Goal: Task Accomplishment & Management: Complete application form

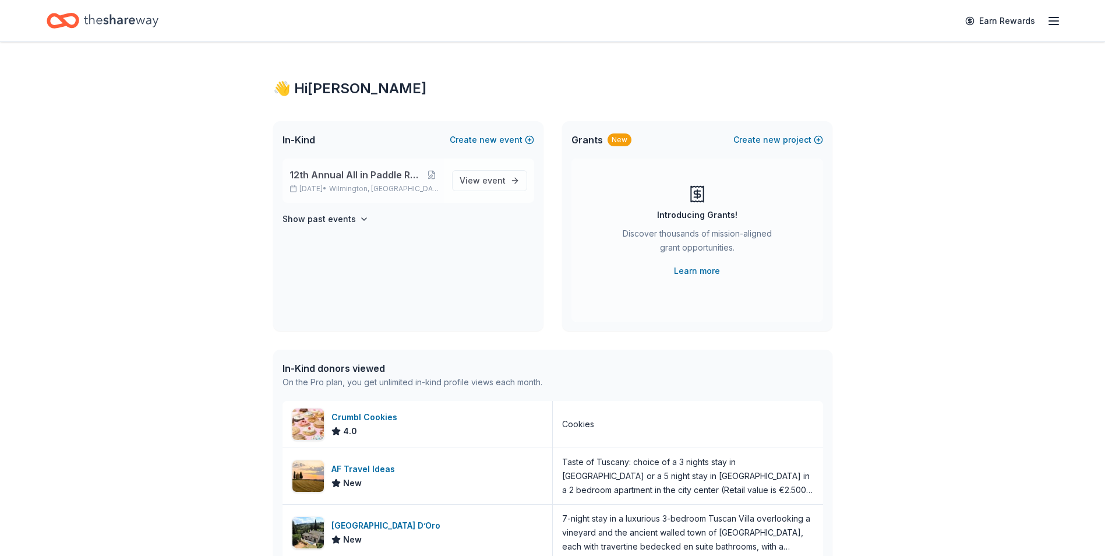
click at [347, 178] on span "12th Annual All in Paddle Raffle" at bounding box center [356, 175] width 132 height 14
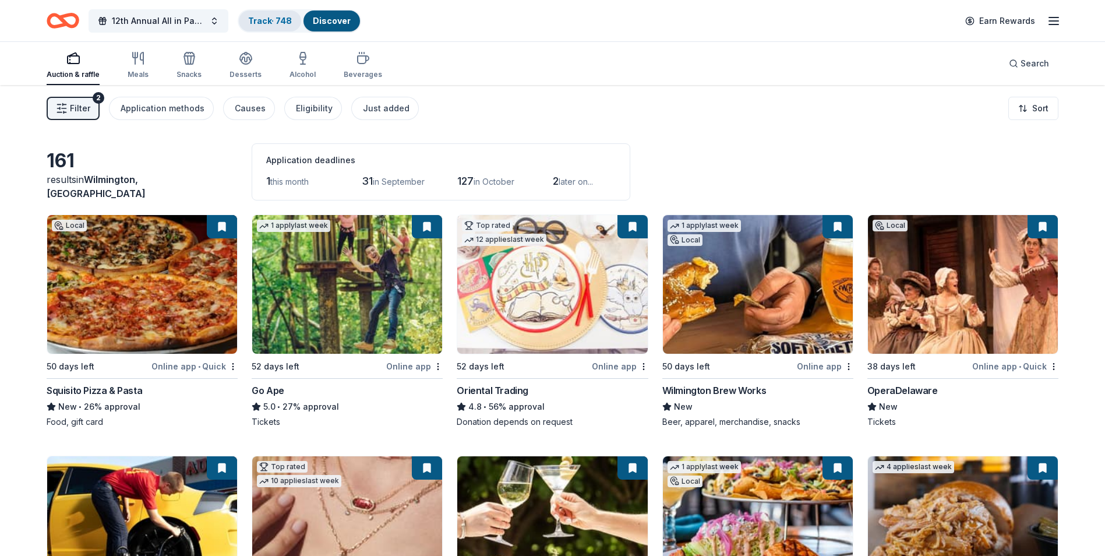
click at [271, 21] on link "Track · 748" at bounding box center [270, 21] width 44 height 10
click at [258, 23] on link "Track · 748" at bounding box center [270, 21] width 44 height 10
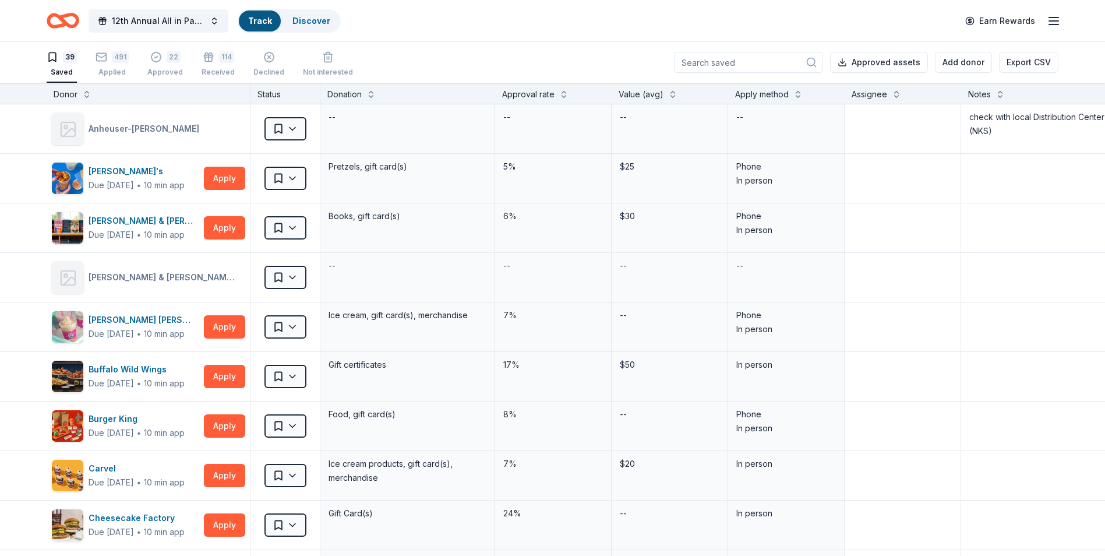
scroll to position [1, 0]
click at [112, 66] on div "491 Applied" at bounding box center [112, 64] width 33 height 26
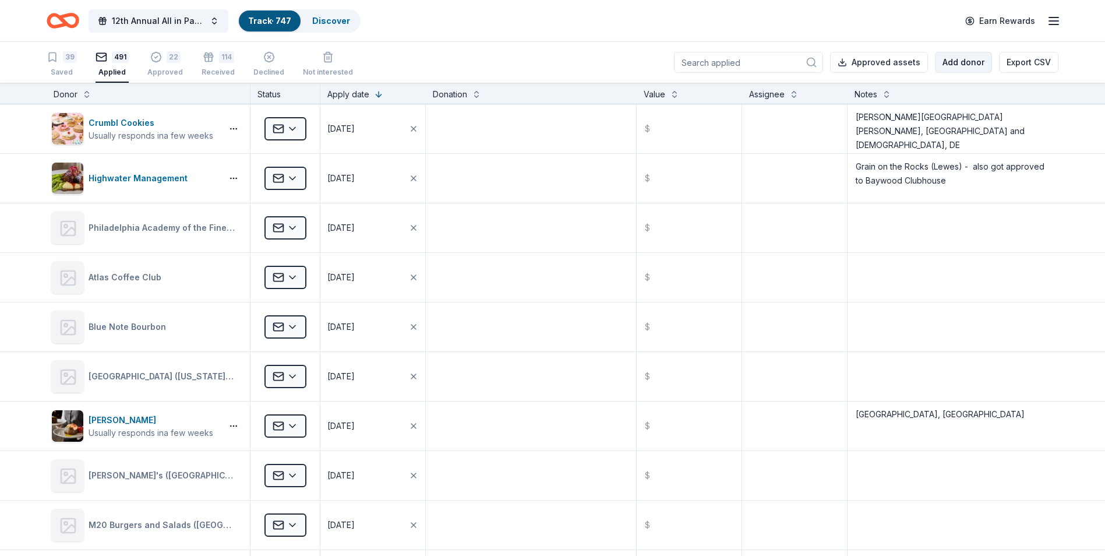
click at [961, 64] on button "Add donor" at bounding box center [963, 62] width 57 height 21
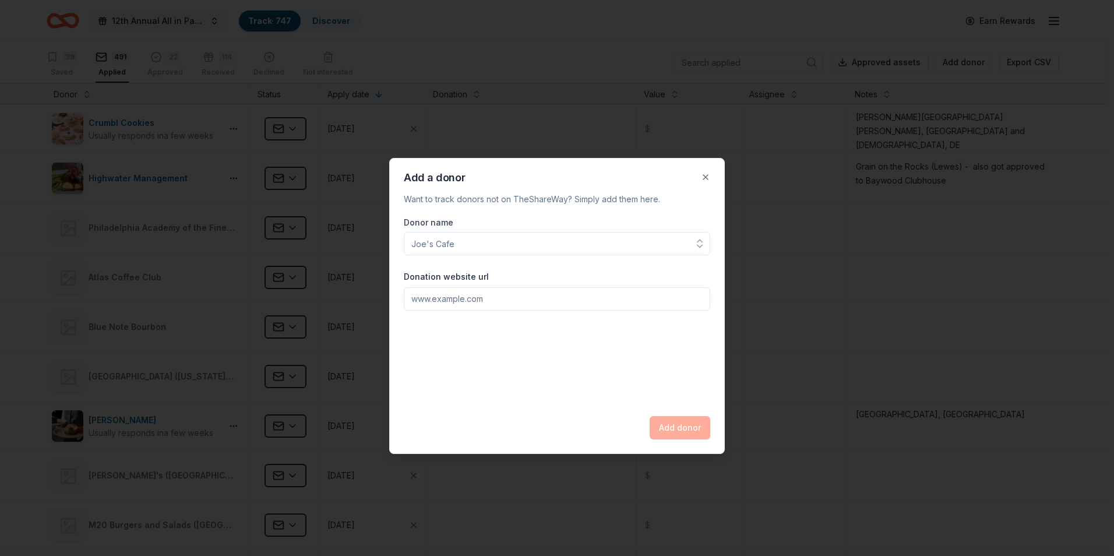
click at [429, 247] on input "Donor name" at bounding box center [557, 243] width 306 height 23
type input "R"
type input "Flemings"
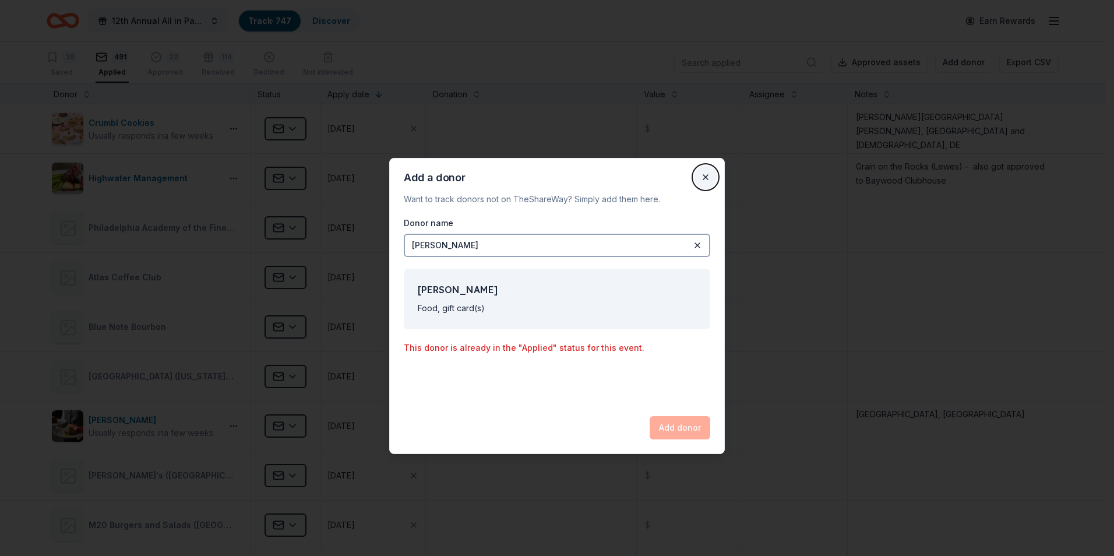
click at [705, 175] on button "Close" at bounding box center [705, 176] width 23 height 23
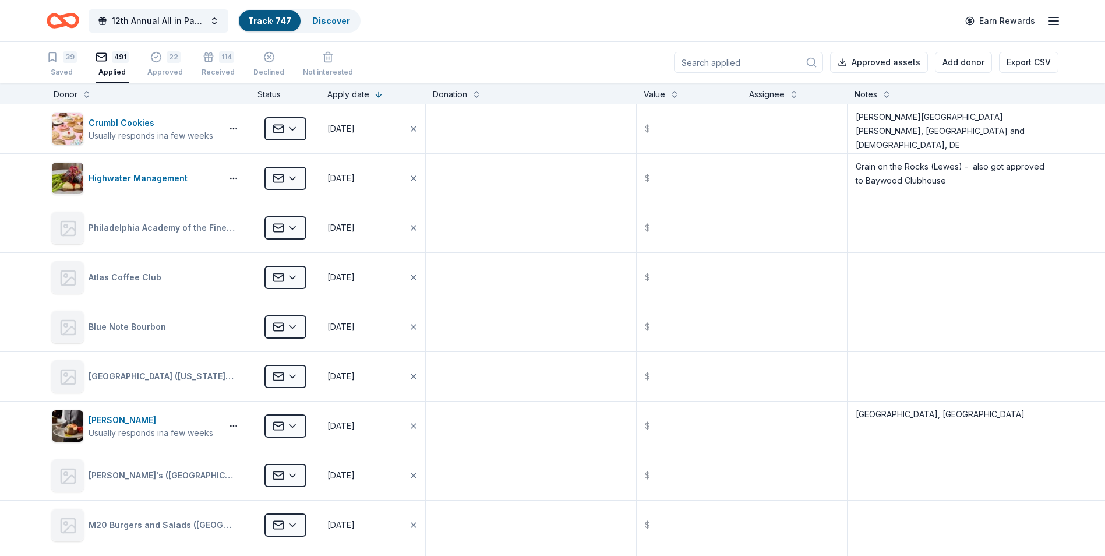
click at [714, 64] on input at bounding box center [748, 62] width 149 height 21
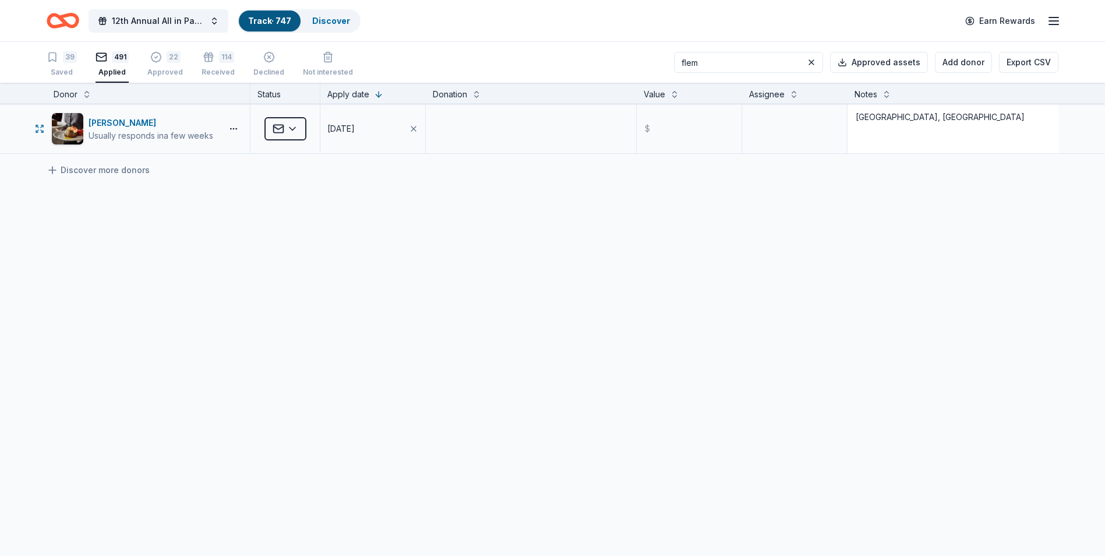
type input "flem"
click at [909, 116] on textarea "Radnor, PA" at bounding box center [953, 128] width 209 height 47
type textarea "Radnor, Pa radnor@flemingssteakhouse.com - emailed 8/20/25"
click at [605, 346] on div "Fleming's Usually responds in a few weeks Applied 08/16/2025 $ Radnor, Pa radno…" at bounding box center [552, 238] width 1105 height 269
click at [443, 203] on div "Fleming's Usually responds in a few weeks Applied 08/16/2025 $ Radnor, Pa radno…" at bounding box center [552, 238] width 1105 height 269
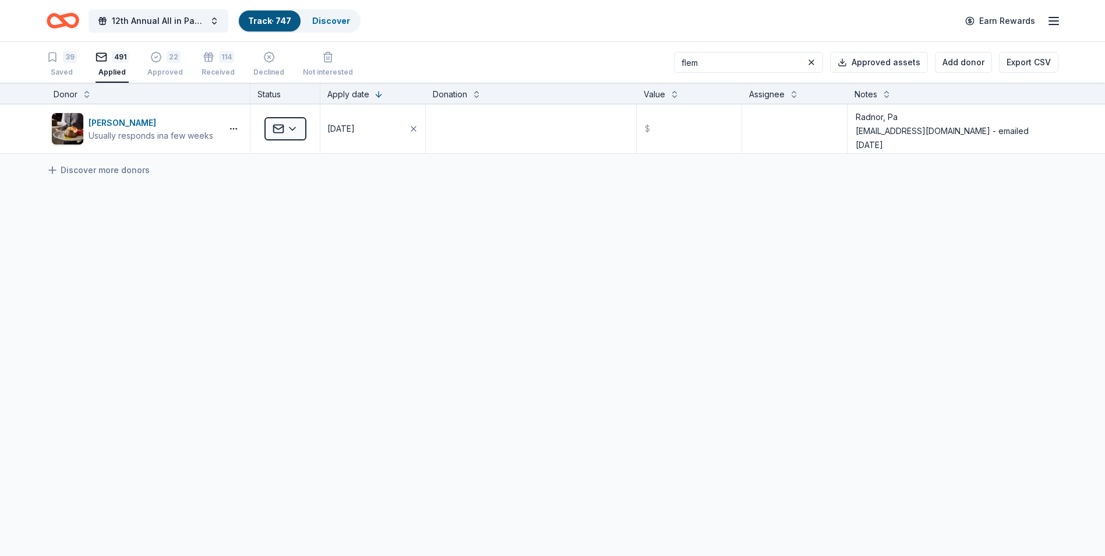
drag, startPoint x: 722, startPoint y: 61, endPoint x: 693, endPoint y: 61, distance: 28.5
click at [693, 61] on input "flem" at bounding box center [748, 62] width 149 height 21
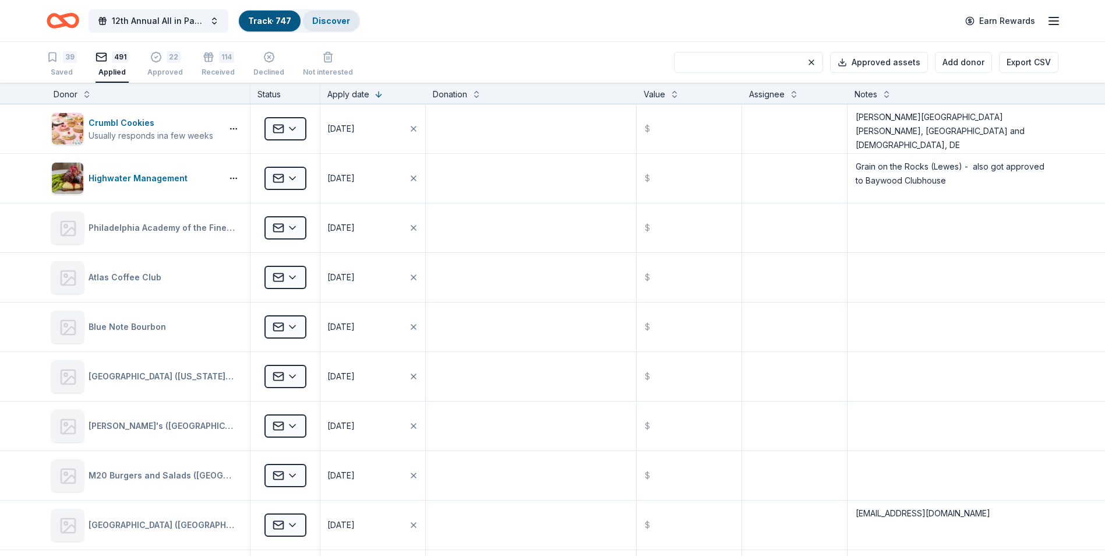
click at [324, 23] on link "Discover" at bounding box center [331, 21] width 38 height 10
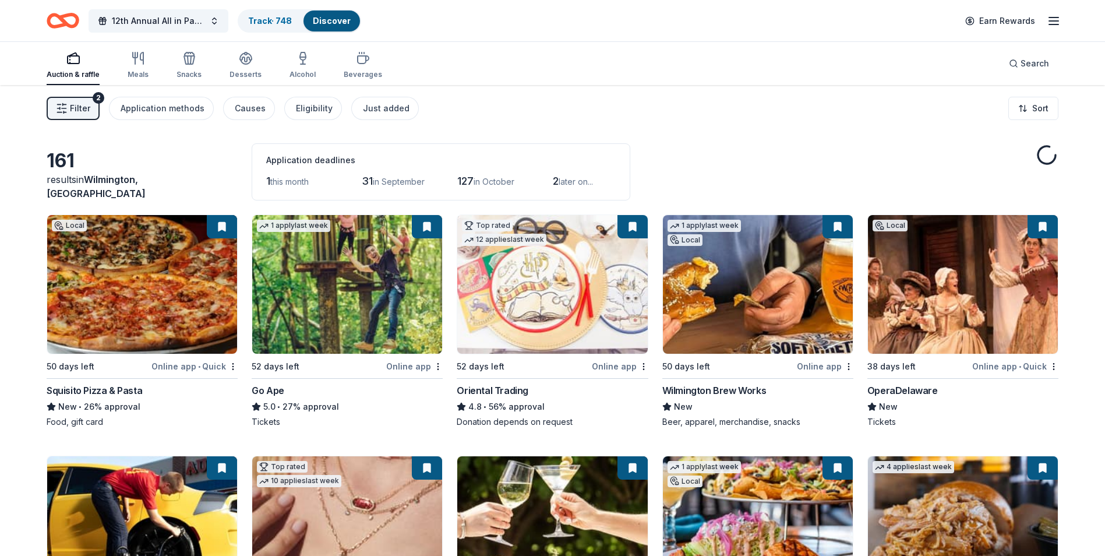
click at [77, 111] on span "Filter" at bounding box center [80, 108] width 20 height 14
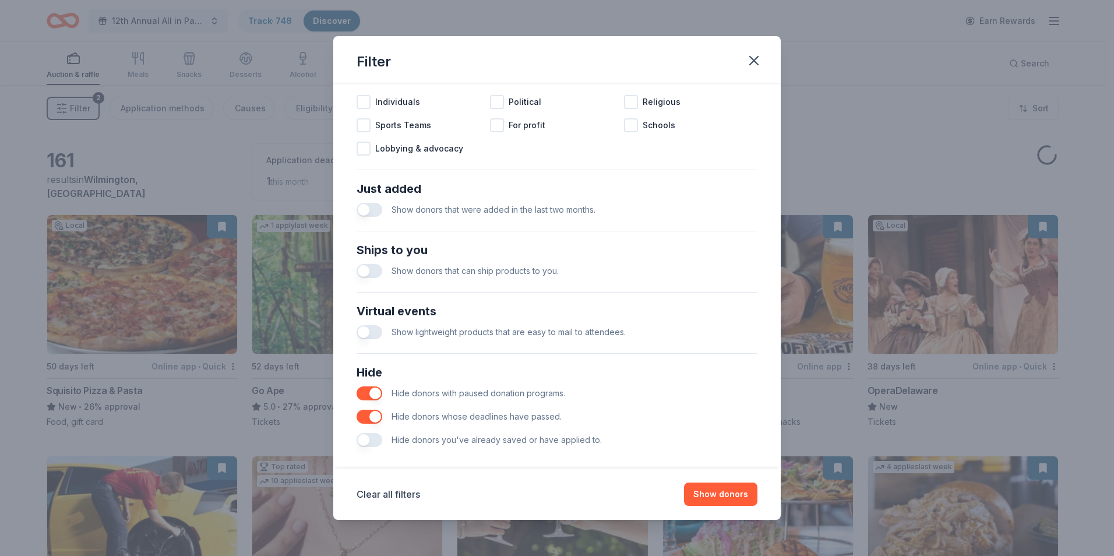
scroll to position [383, 0]
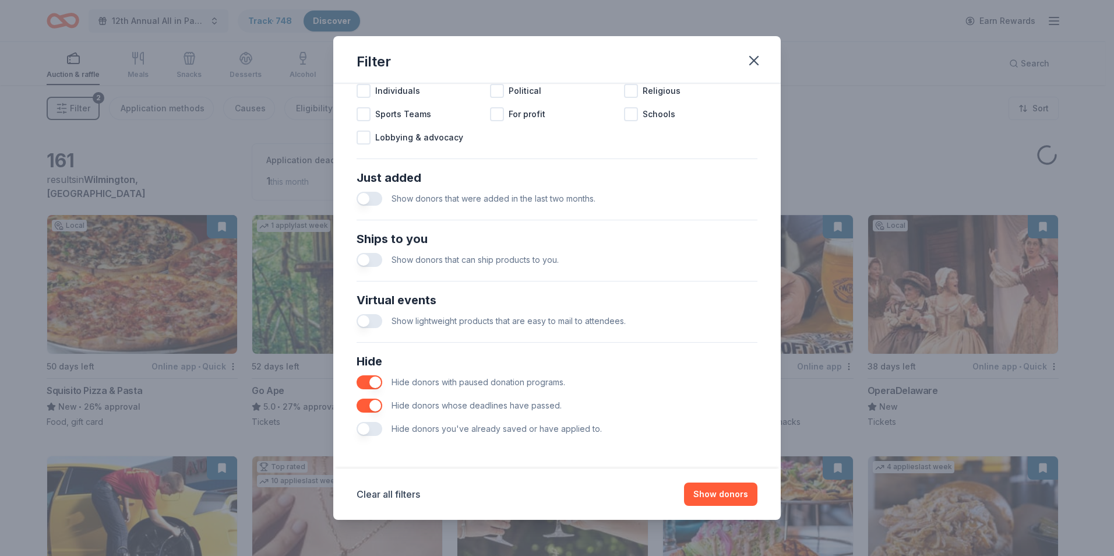
click at [364, 432] on button "button" at bounding box center [370, 429] width 26 height 14
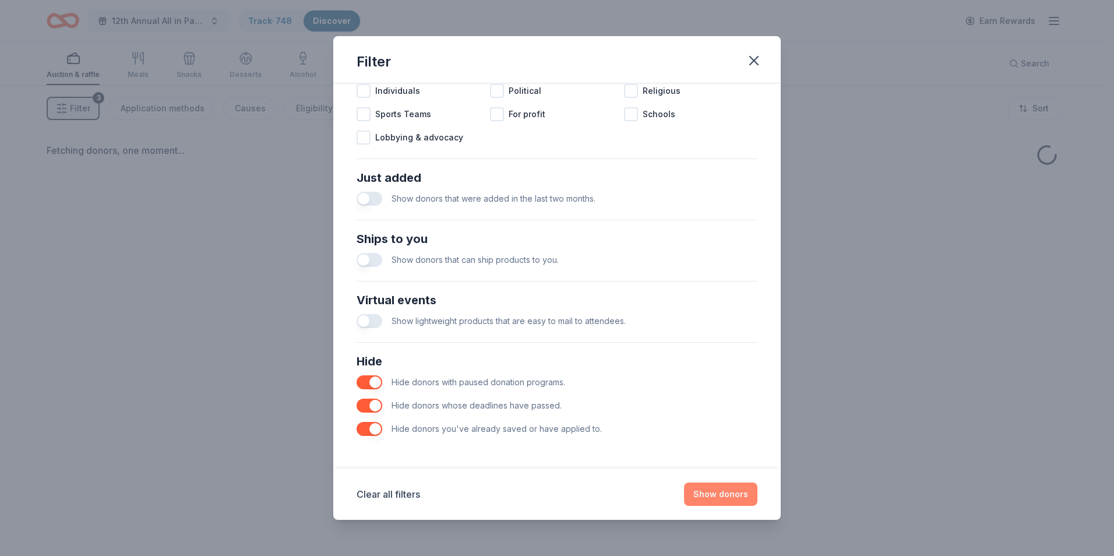
click at [717, 497] on button "Show donors" at bounding box center [720, 493] width 73 height 23
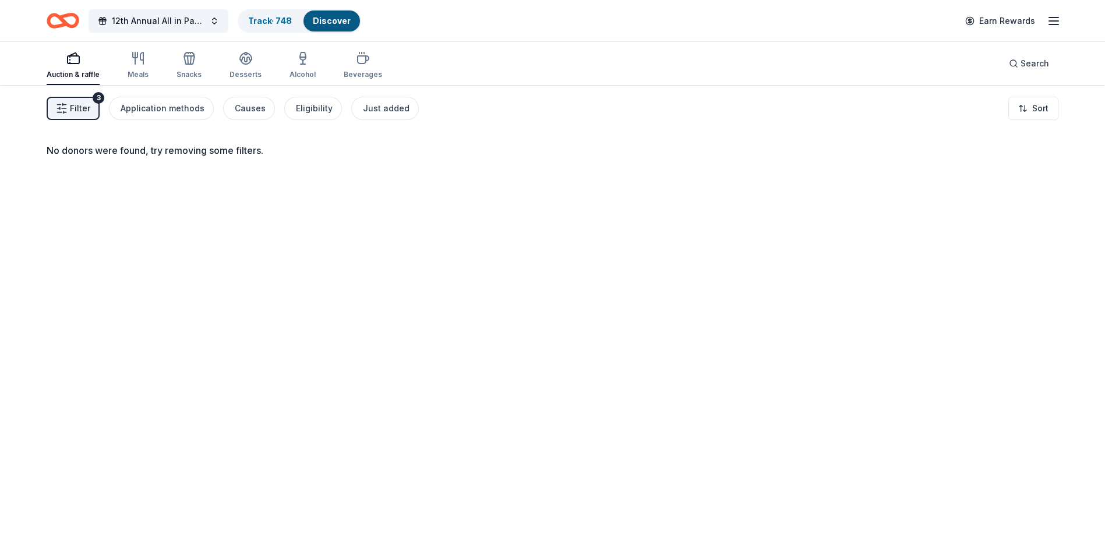
click at [72, 109] on span "Filter" at bounding box center [80, 108] width 20 height 14
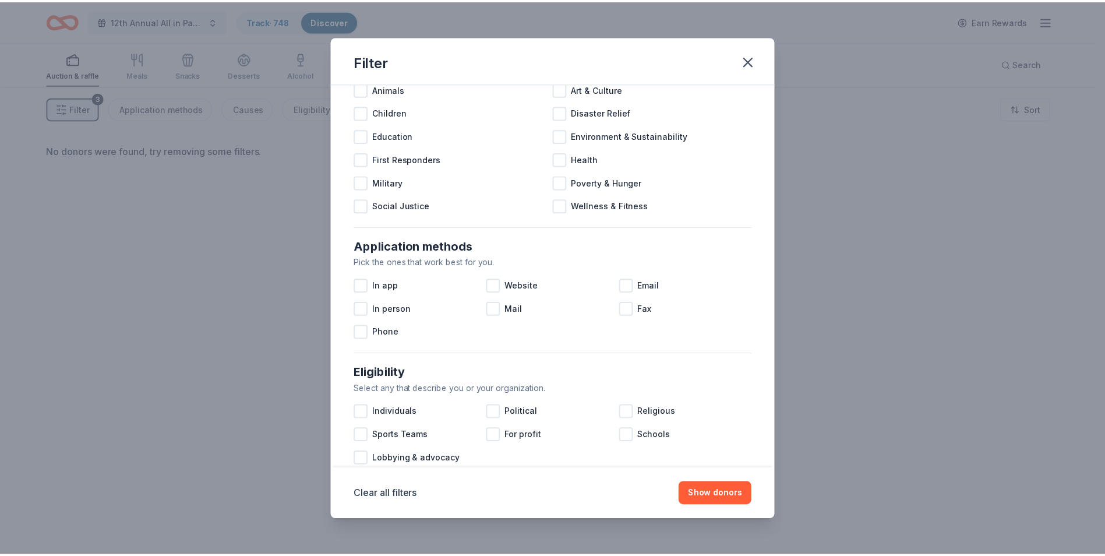
scroll to position [383, 0]
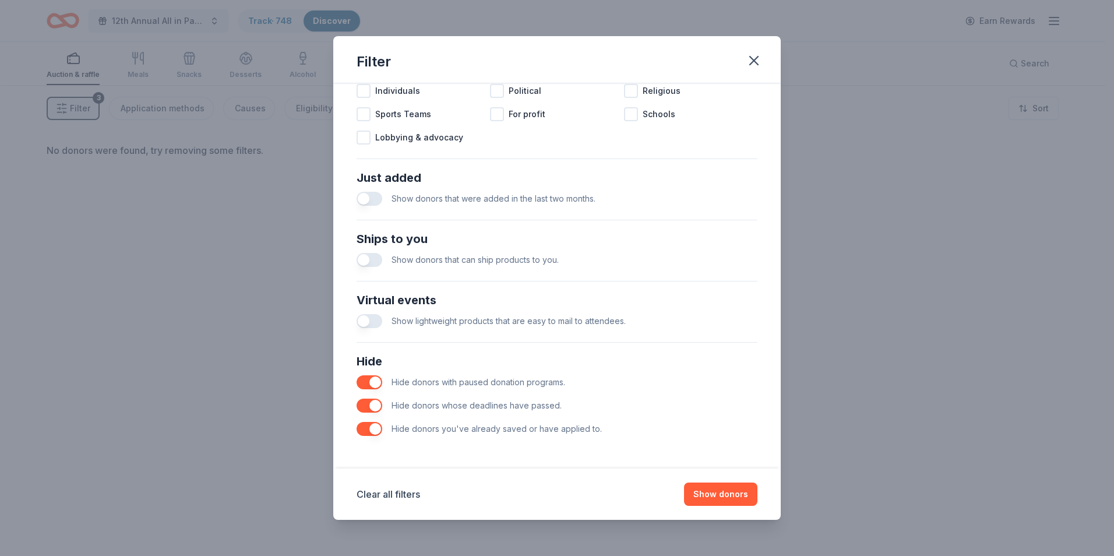
click at [363, 380] on button "button" at bounding box center [370, 382] width 26 height 14
click at [365, 400] on button "button" at bounding box center [370, 406] width 26 height 14
click at [366, 428] on button "button" at bounding box center [370, 429] width 26 height 14
click at [713, 491] on button "Show donors" at bounding box center [720, 493] width 73 height 23
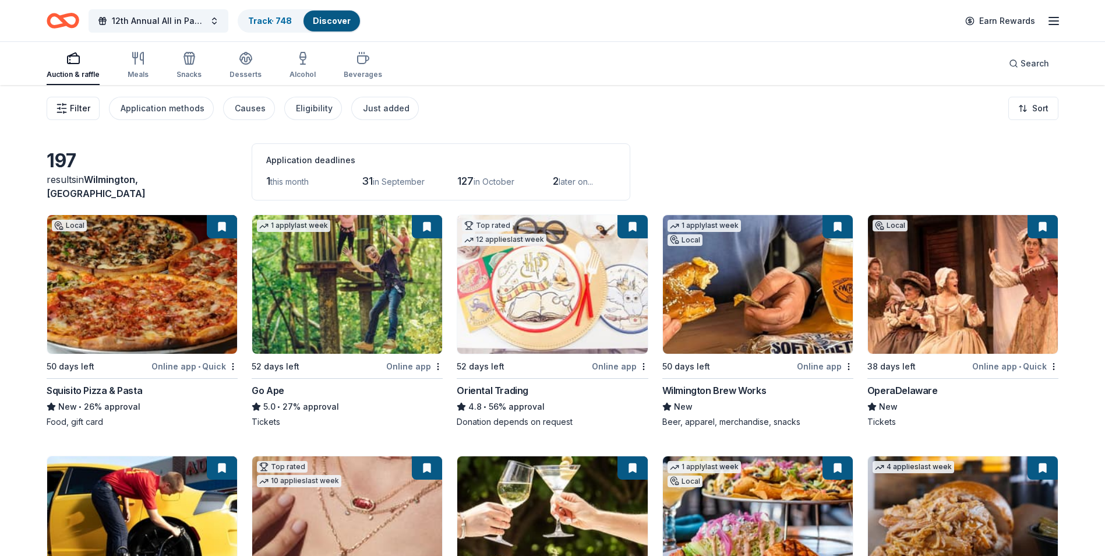
click at [69, 112] on button "Filter" at bounding box center [73, 108] width 53 height 23
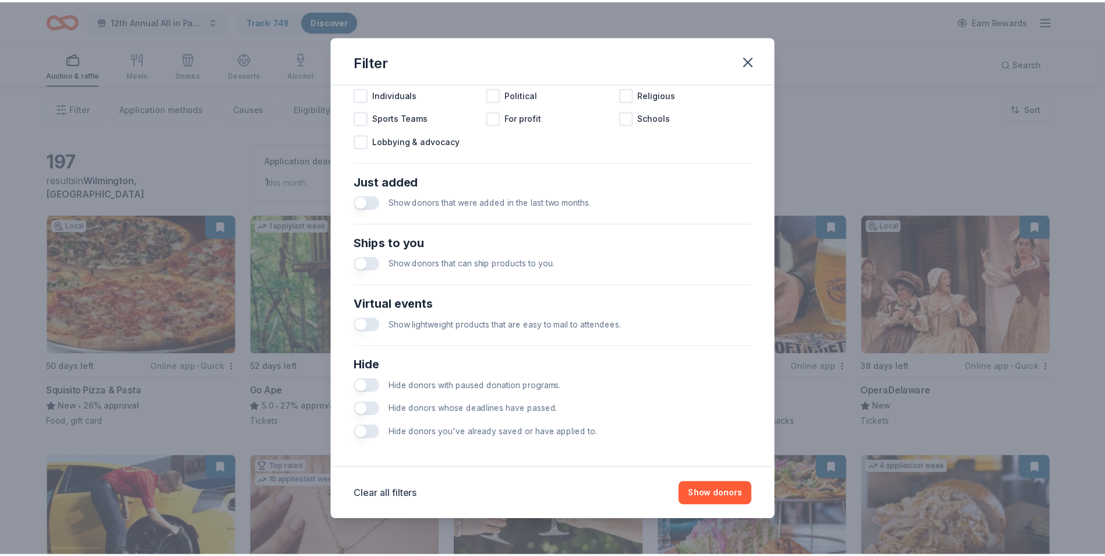
scroll to position [383, 0]
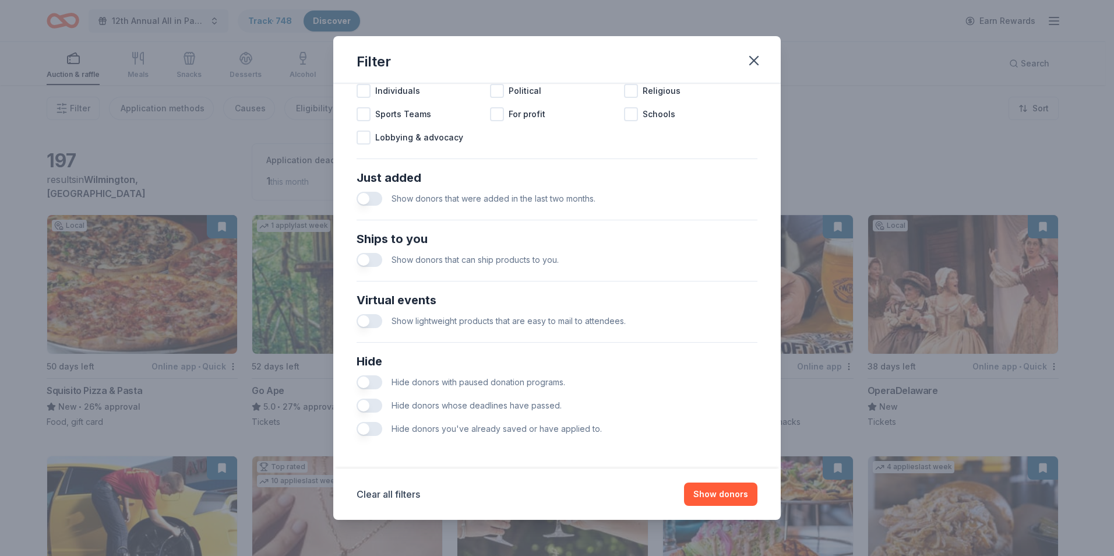
click at [368, 428] on button "button" at bounding box center [370, 429] width 26 height 14
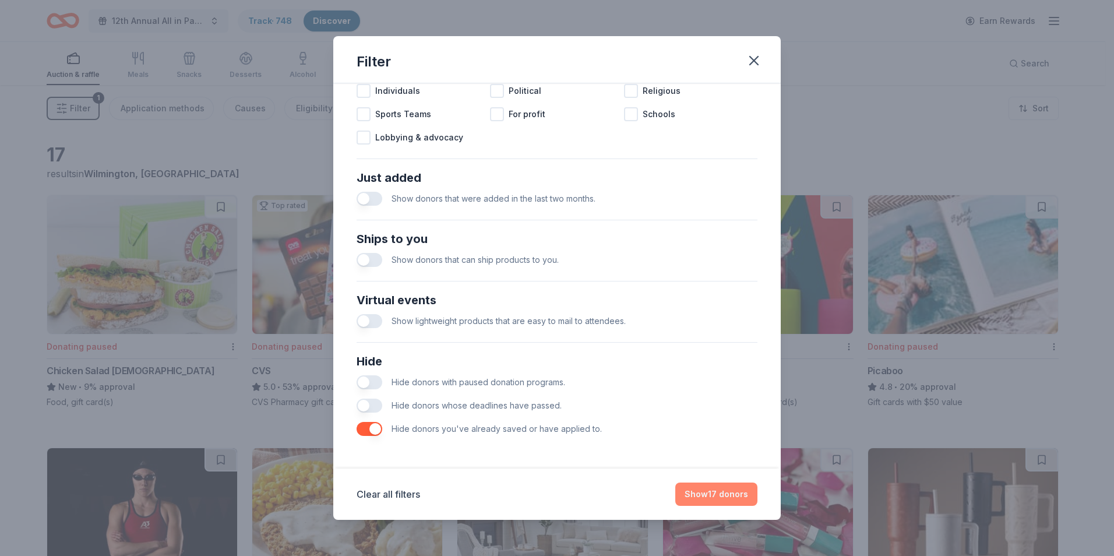
click at [711, 499] on button "Show 17 donors" at bounding box center [716, 493] width 82 height 23
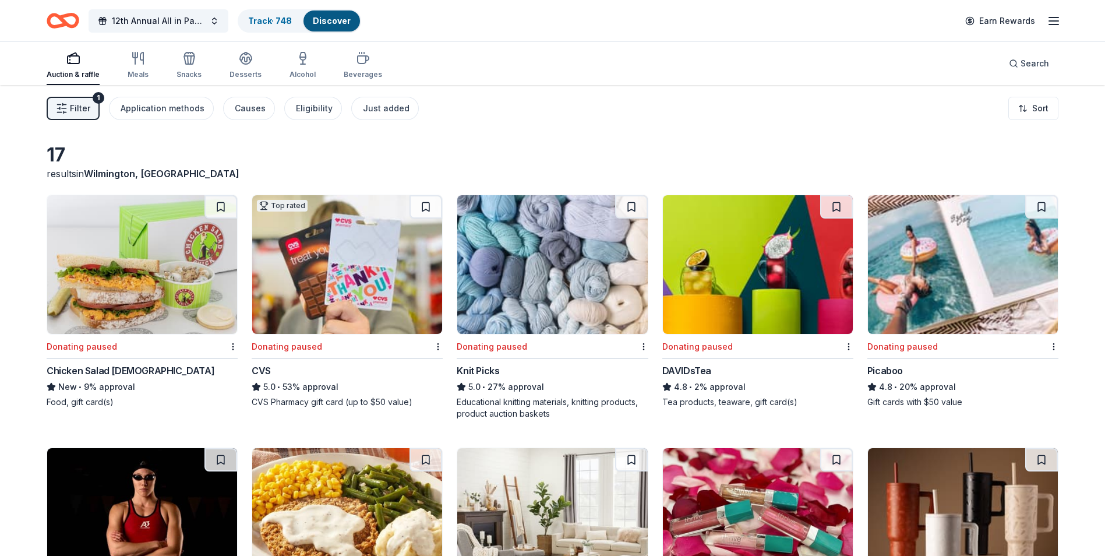
click at [949, 304] on img at bounding box center [963, 264] width 190 height 139
click at [257, 19] on link "Track · 748" at bounding box center [270, 21] width 44 height 10
click at [260, 23] on link "Track · 748" at bounding box center [270, 21] width 44 height 10
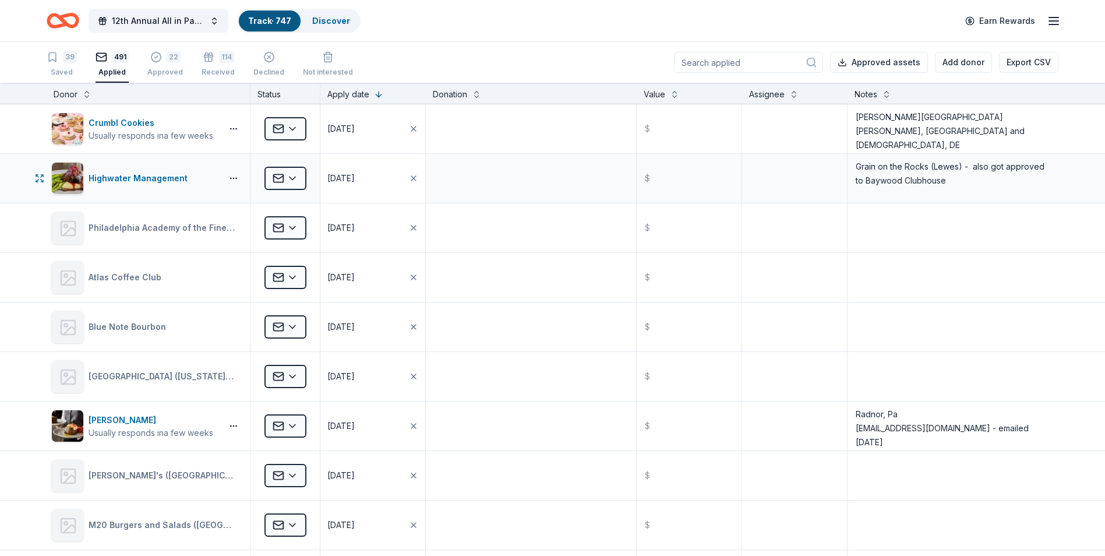
scroll to position [1, 0]
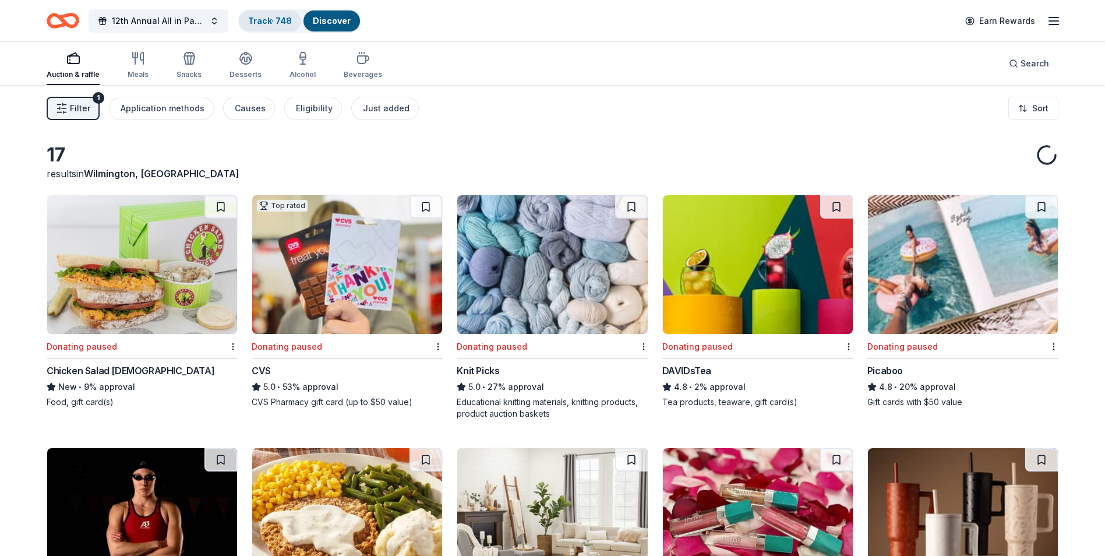
click at [267, 24] on link "Track · 748" at bounding box center [270, 21] width 44 height 10
click at [258, 21] on link "Track · 748" at bounding box center [270, 21] width 44 height 10
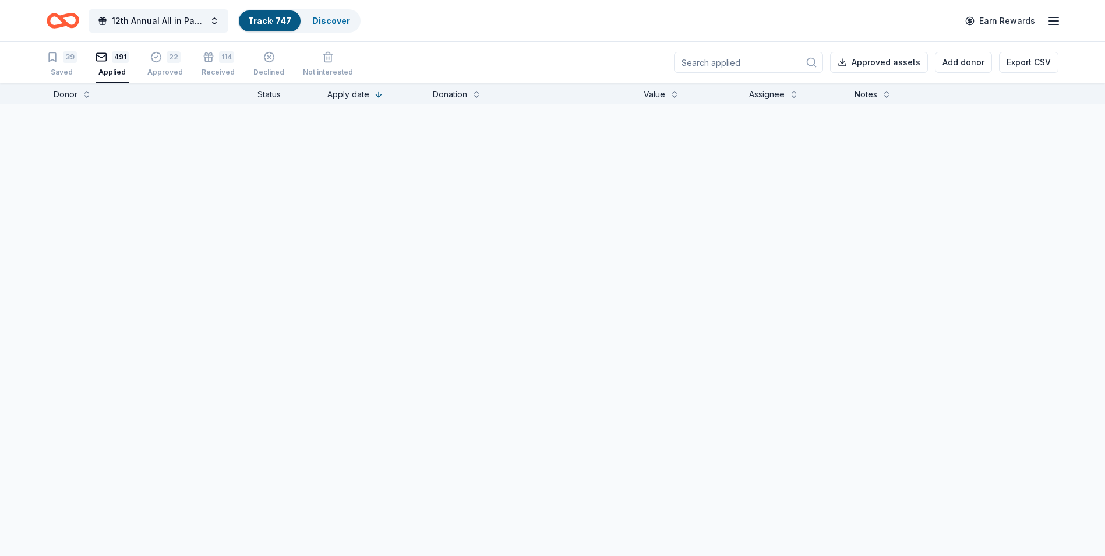
scroll to position [1, 0]
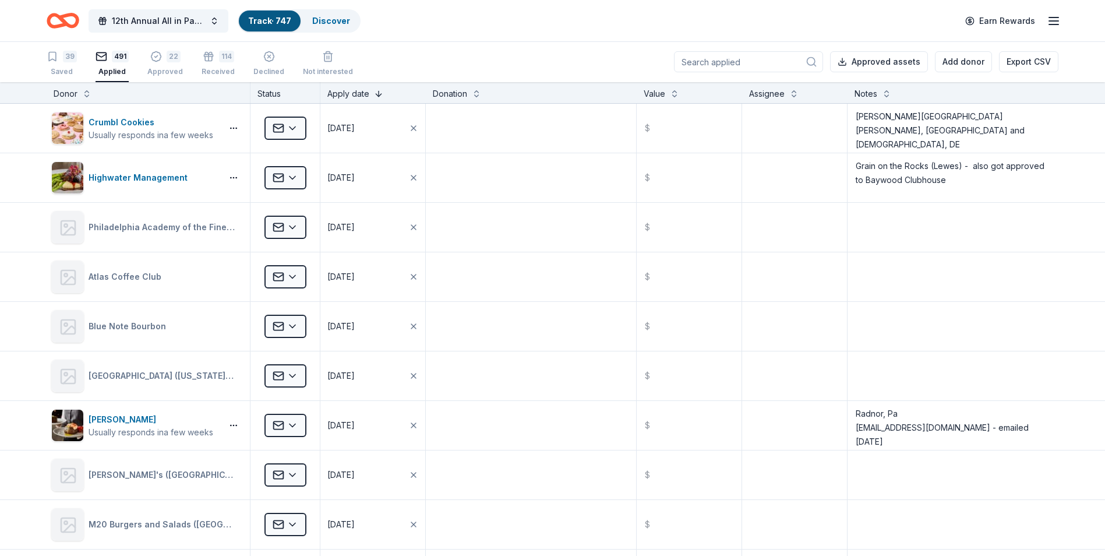
click at [377, 93] on button at bounding box center [378, 93] width 9 height 12
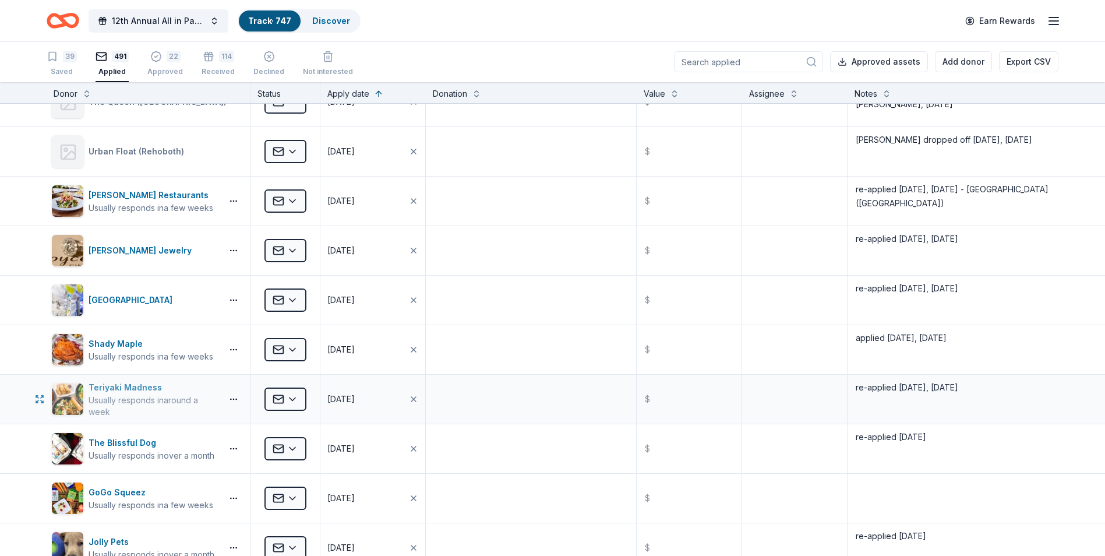
scroll to position [5185, 0]
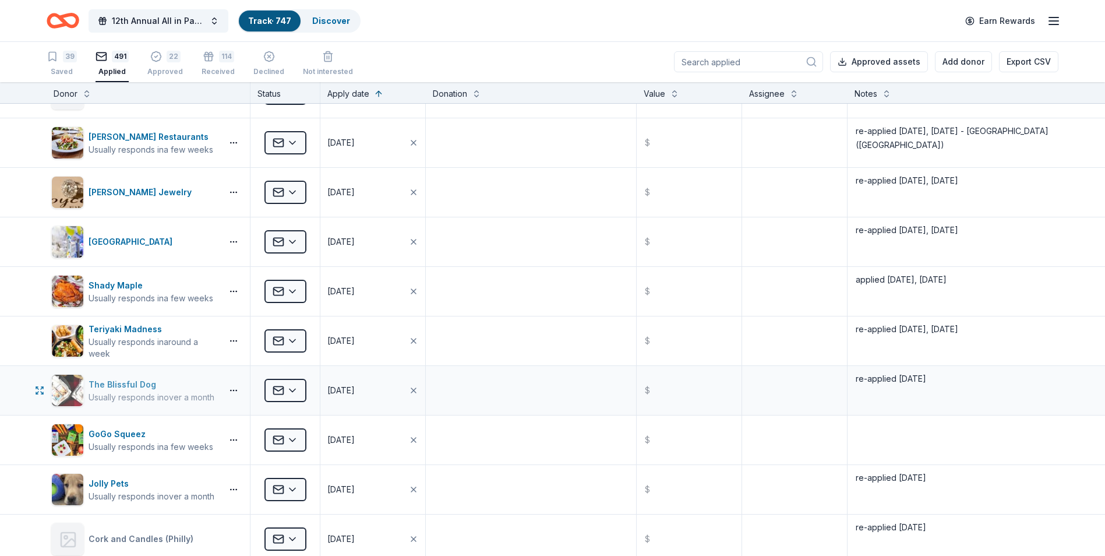
click at [111, 385] on div "The Blissful Dog" at bounding box center [152, 385] width 126 height 14
click at [940, 380] on textarea "re-applied 5/22/25" at bounding box center [953, 390] width 209 height 47
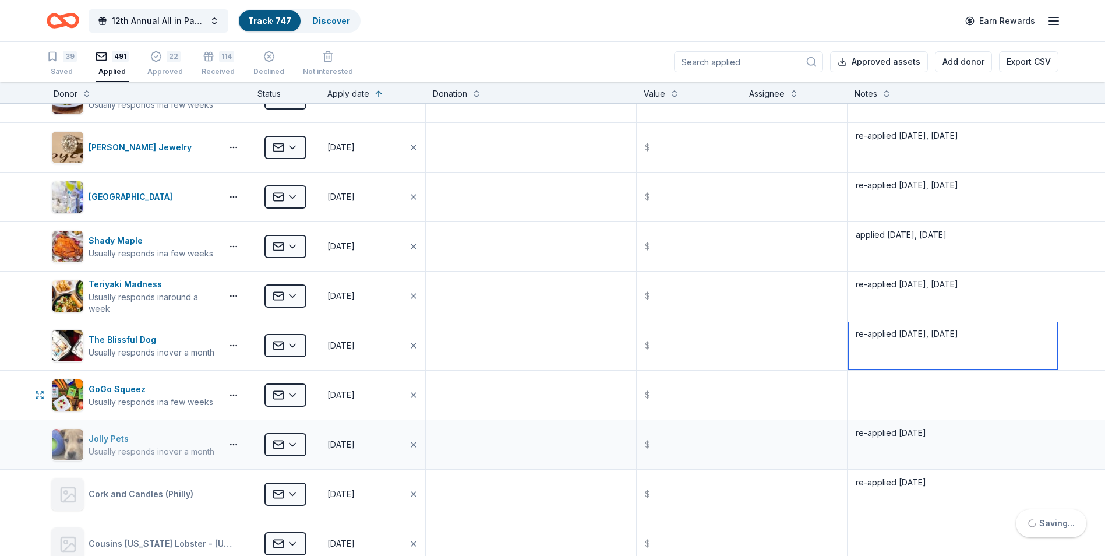
scroll to position [5244, 0]
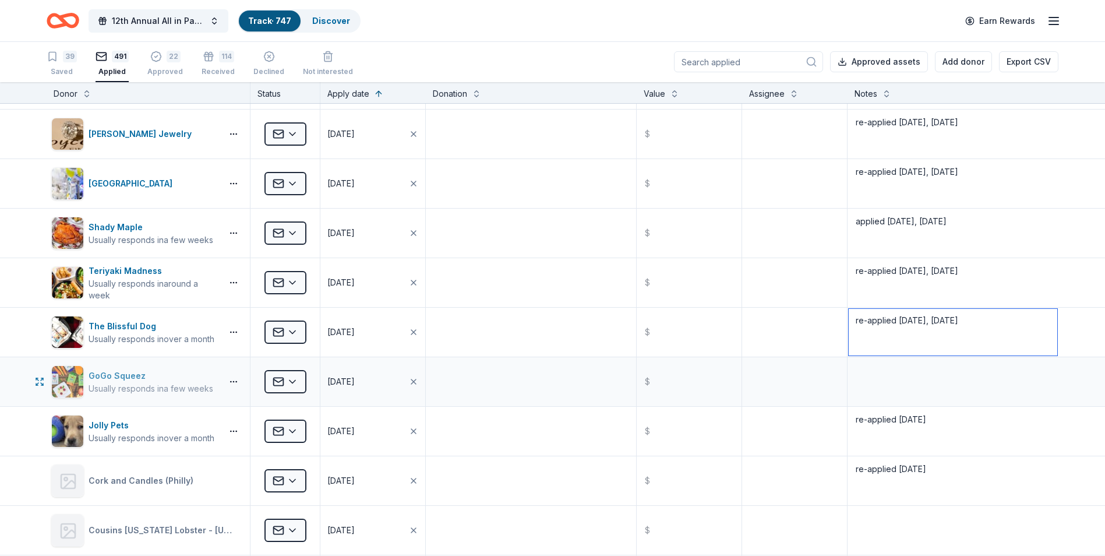
type textarea "re-applied 5/22/25, 8/20/25"
click at [105, 371] on div "GoGo Squeez" at bounding box center [151, 376] width 125 height 14
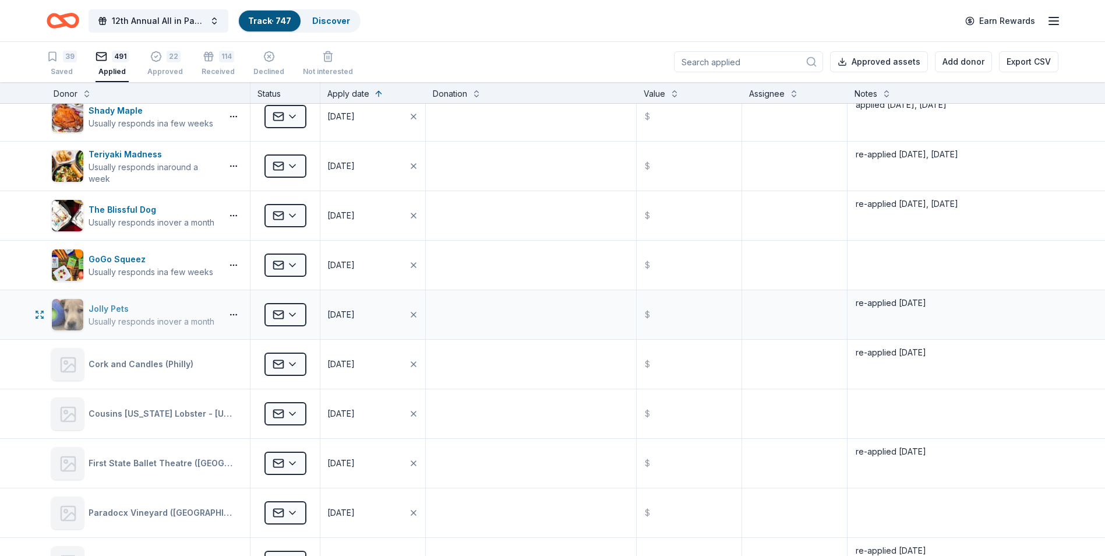
click at [97, 307] on div "Jolly Pets" at bounding box center [152, 309] width 126 height 14
click at [938, 306] on textarea "re-applied 5/22/25" at bounding box center [953, 314] width 209 height 47
type textarea "re-applied 5/22/25, 8/20/25"
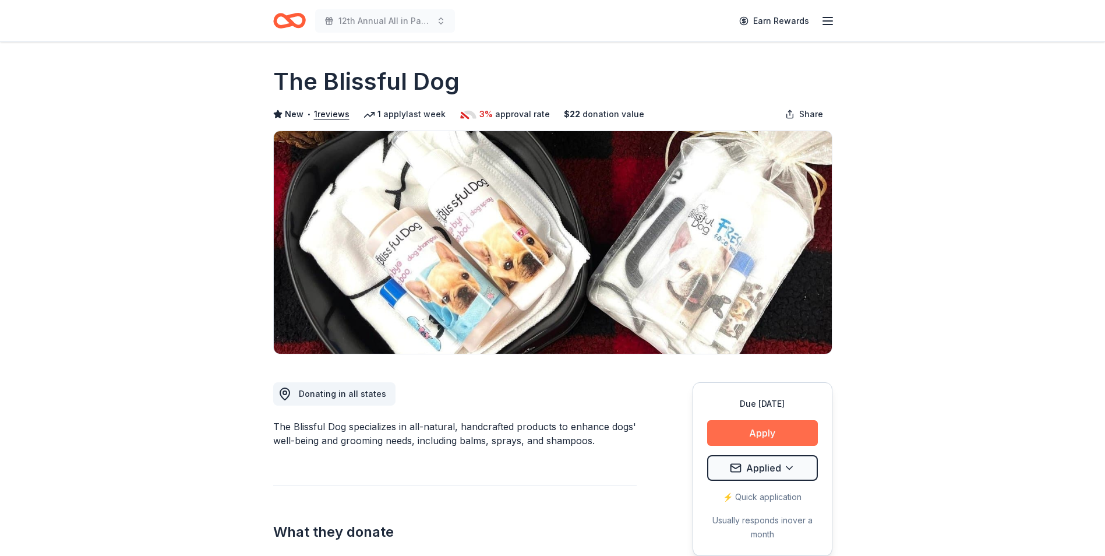
click at [758, 423] on button "Apply" at bounding box center [762, 433] width 111 height 26
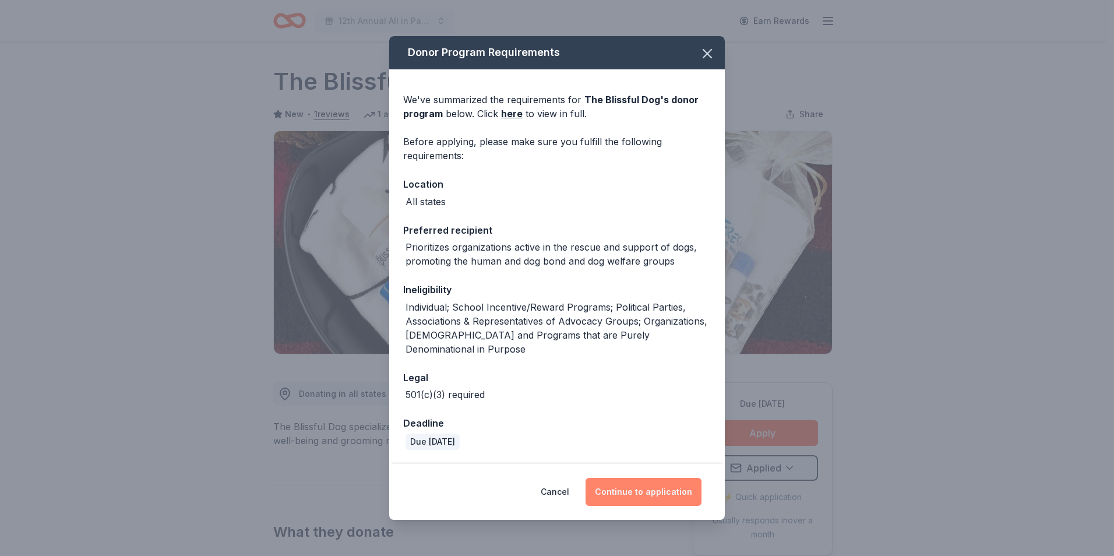
click at [641, 487] on button "Continue to application" at bounding box center [644, 492] width 116 height 28
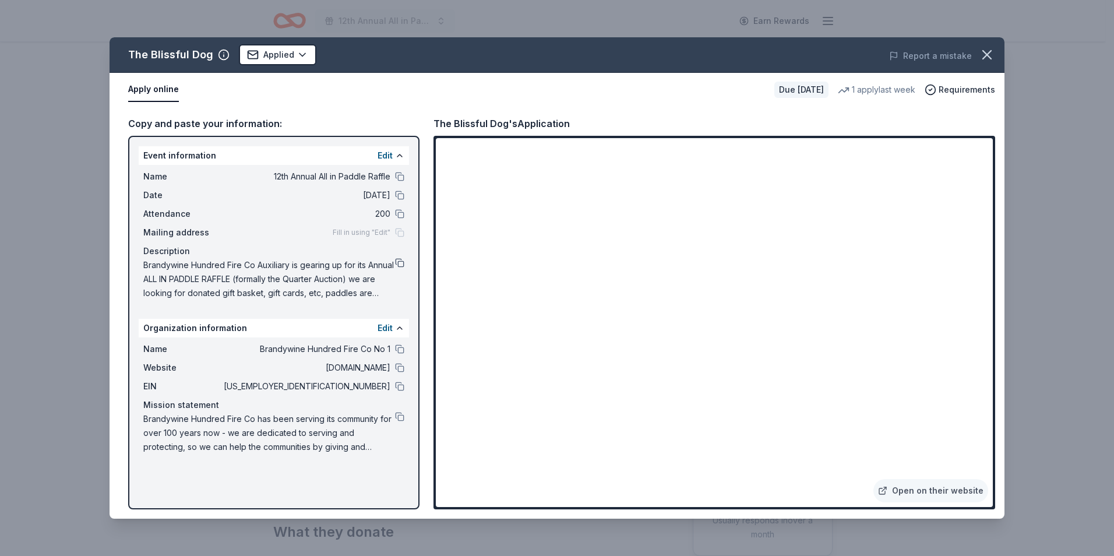
click at [399, 264] on button at bounding box center [399, 262] width 9 height 9
click at [989, 54] on icon "button" at bounding box center [987, 55] width 16 height 16
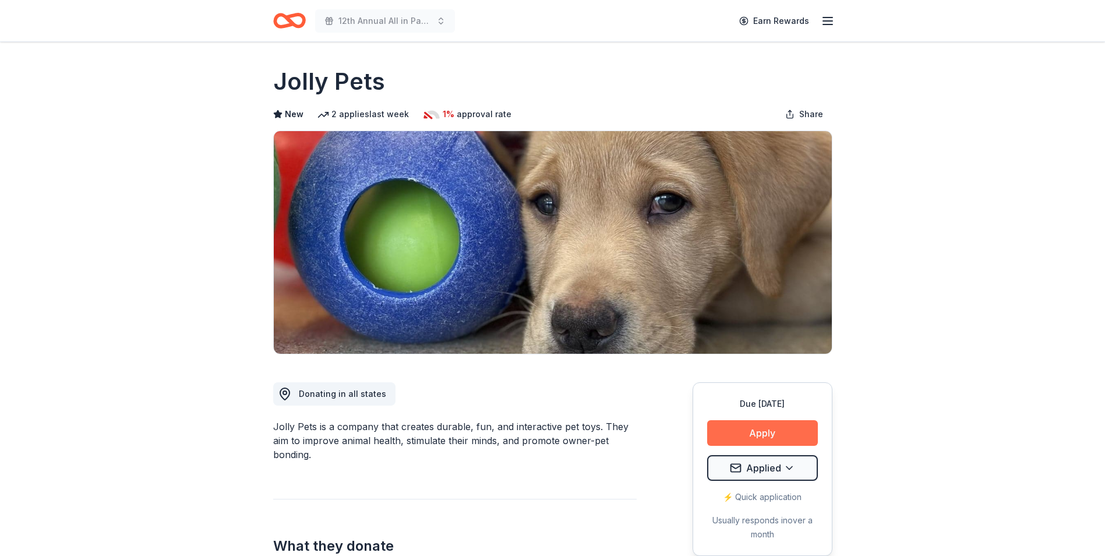
click at [756, 429] on button "Apply" at bounding box center [762, 433] width 111 height 26
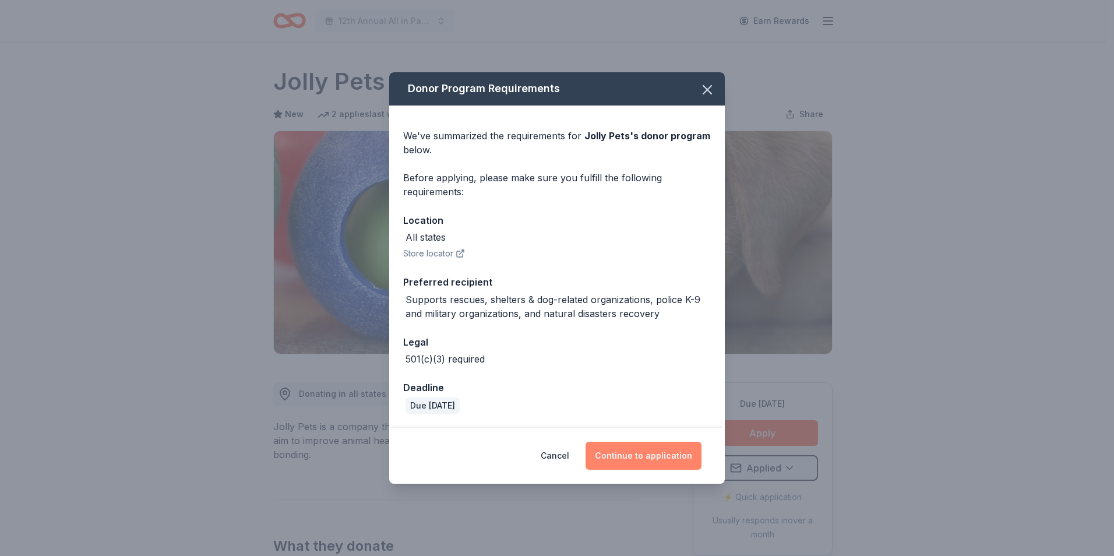
click at [639, 458] on button "Continue to application" at bounding box center [644, 456] width 116 height 28
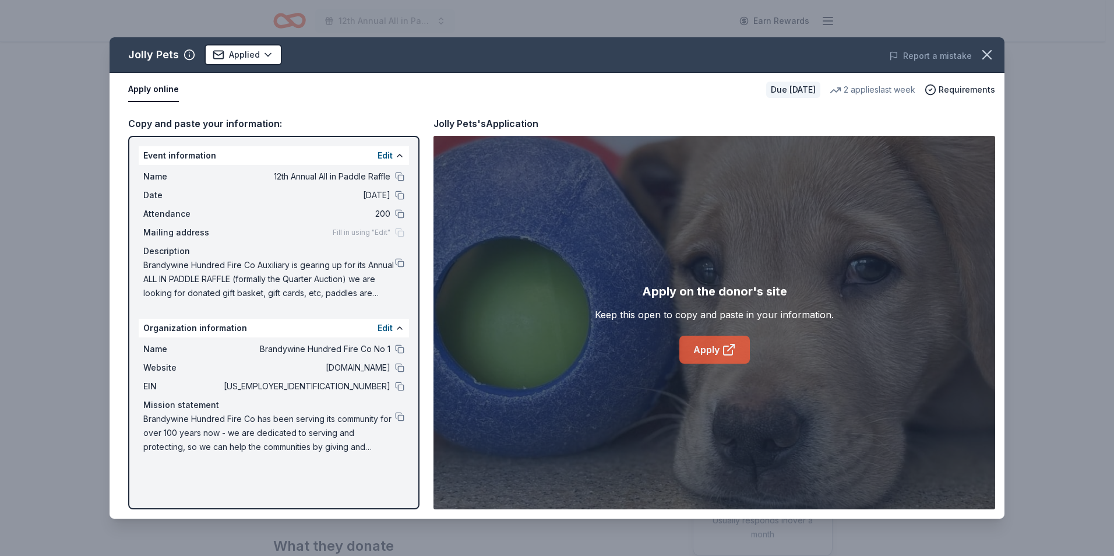
click at [702, 347] on link "Apply" at bounding box center [714, 350] width 70 height 28
